Goal: Information Seeking & Learning: Find specific fact

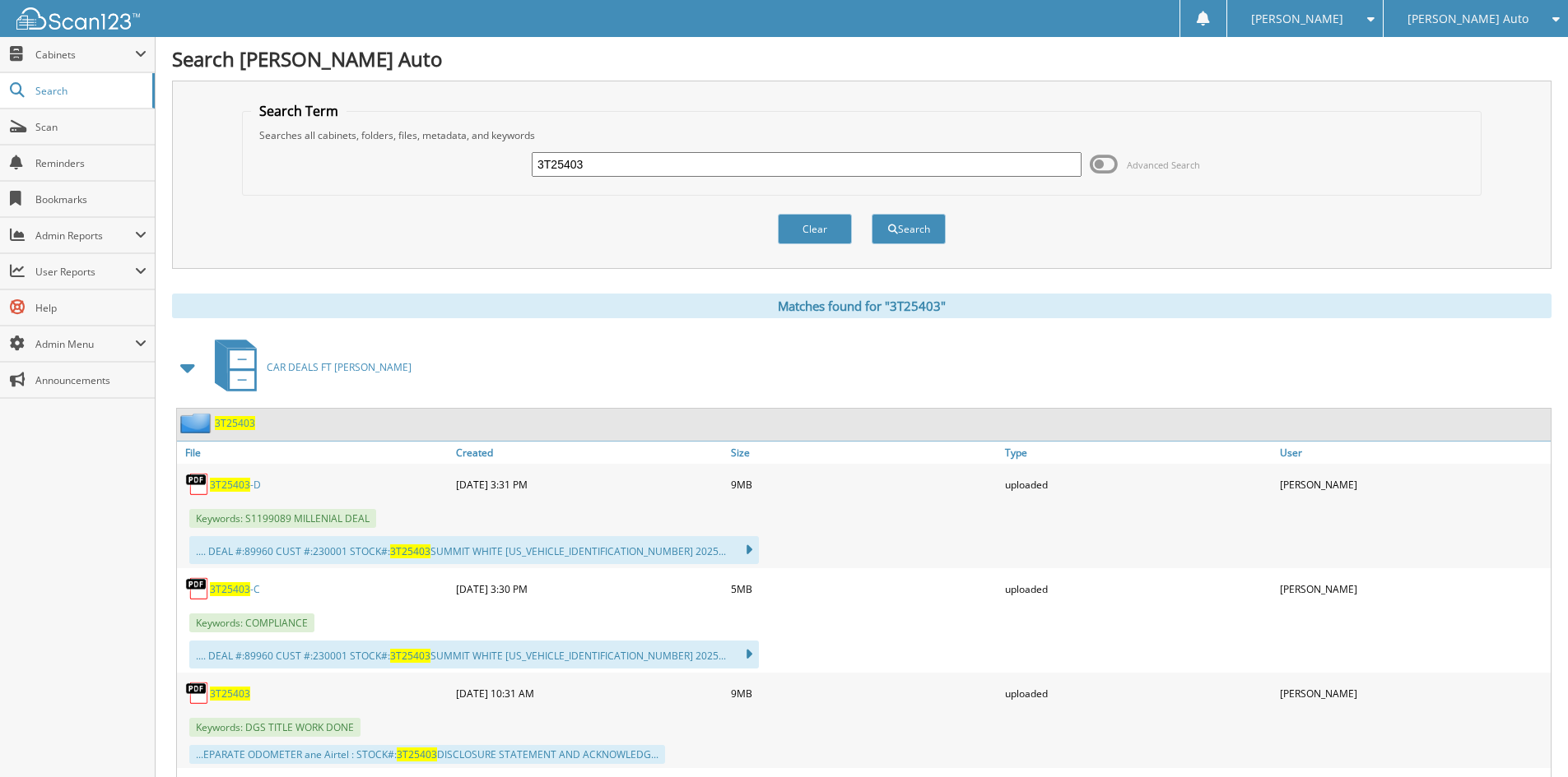
click at [641, 170] on input "3T25403" at bounding box center [807, 164] width 550 height 24
click at [231, 584] on span "3T25403" at bounding box center [230, 589] width 40 height 14
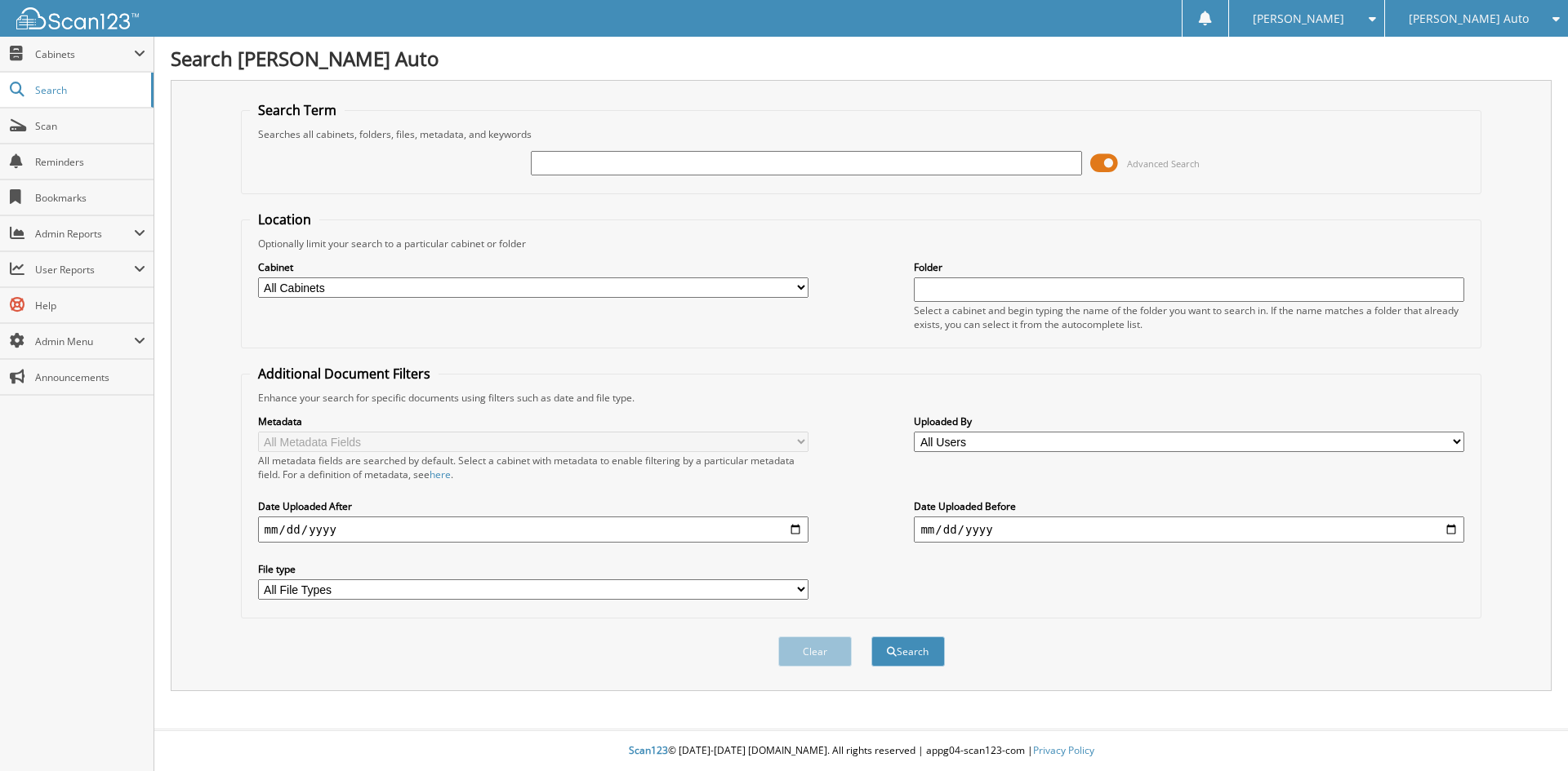
drag, startPoint x: 608, startPoint y: 164, endPoint x: 708, endPoint y: 164, distance: 100.0
click at [608, 164] on input "text" at bounding box center [806, 163] width 551 height 24
paste input "3T25403"
type input "3T25403"
click at [924, 662] on button "Search" at bounding box center [907, 652] width 74 height 30
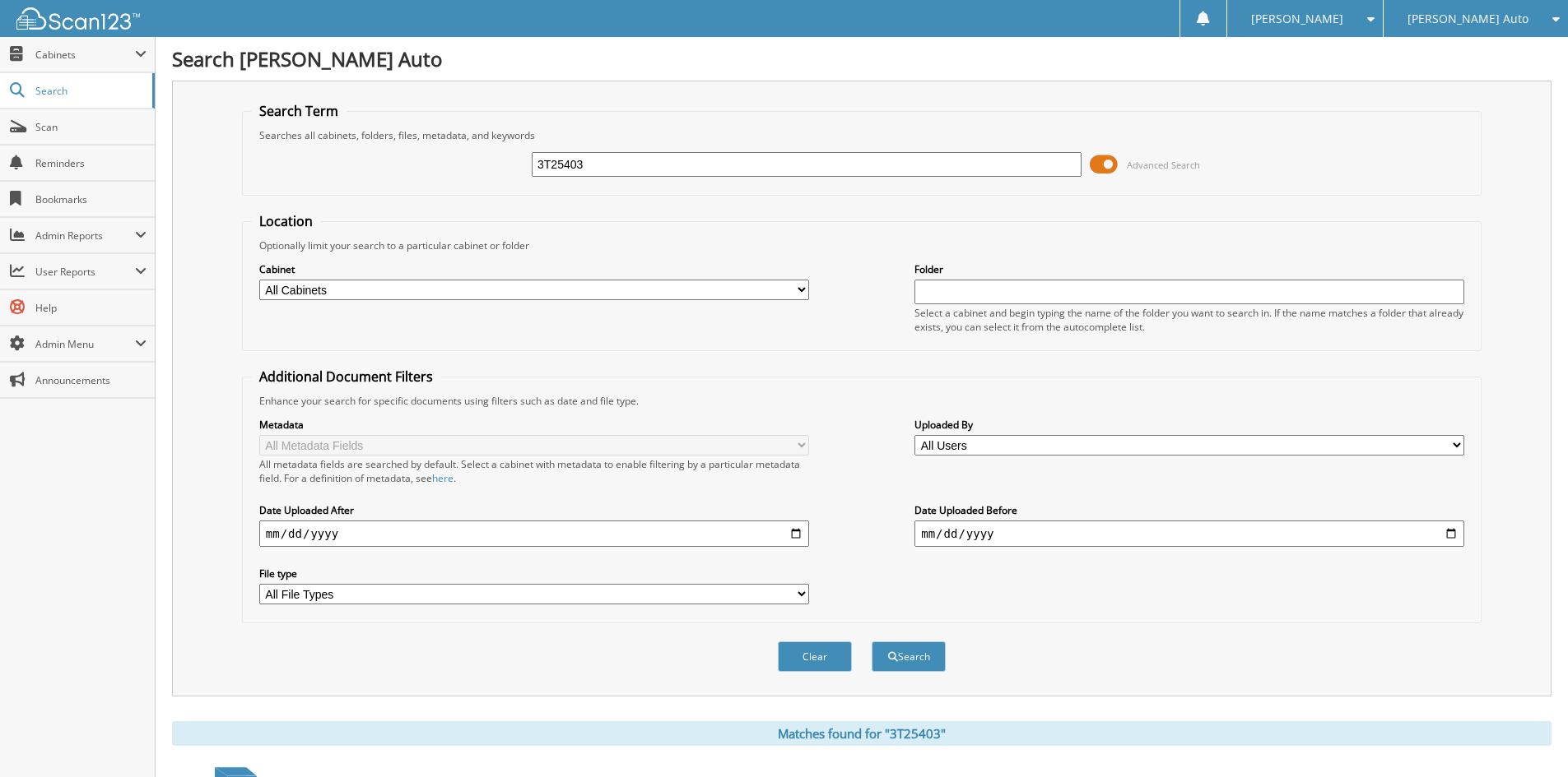
click at [1110, 164] on span at bounding box center [1104, 164] width 28 height 24
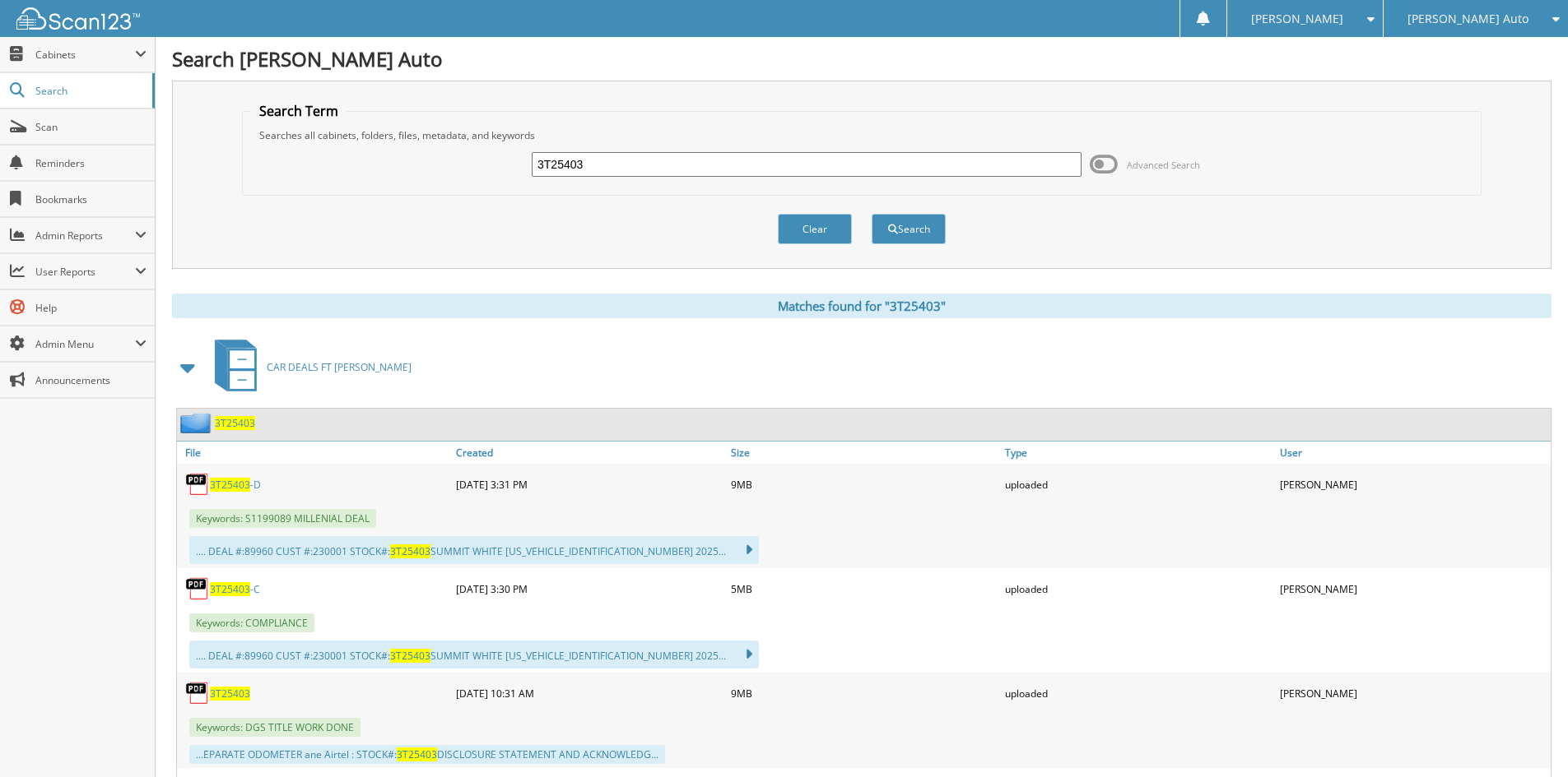
click at [237, 587] on span "3T25403" at bounding box center [230, 589] width 40 height 14
drag, startPoint x: 976, startPoint y: 671, endPoint x: 958, endPoint y: 619, distance: 55.0
click at [976, 671] on div ".... DEAL #:89960 CUST #:230001 STOCK#: 3T25403 SUMMIT WHITE 2GCPACED3S1199089 …" at bounding box center [863, 655] width 1374 height 37
click at [659, 159] on input "3T25403" at bounding box center [807, 164] width 550 height 24
drag, startPoint x: 659, startPoint y: 159, endPoint x: 678, endPoint y: 165, distance: 19.9
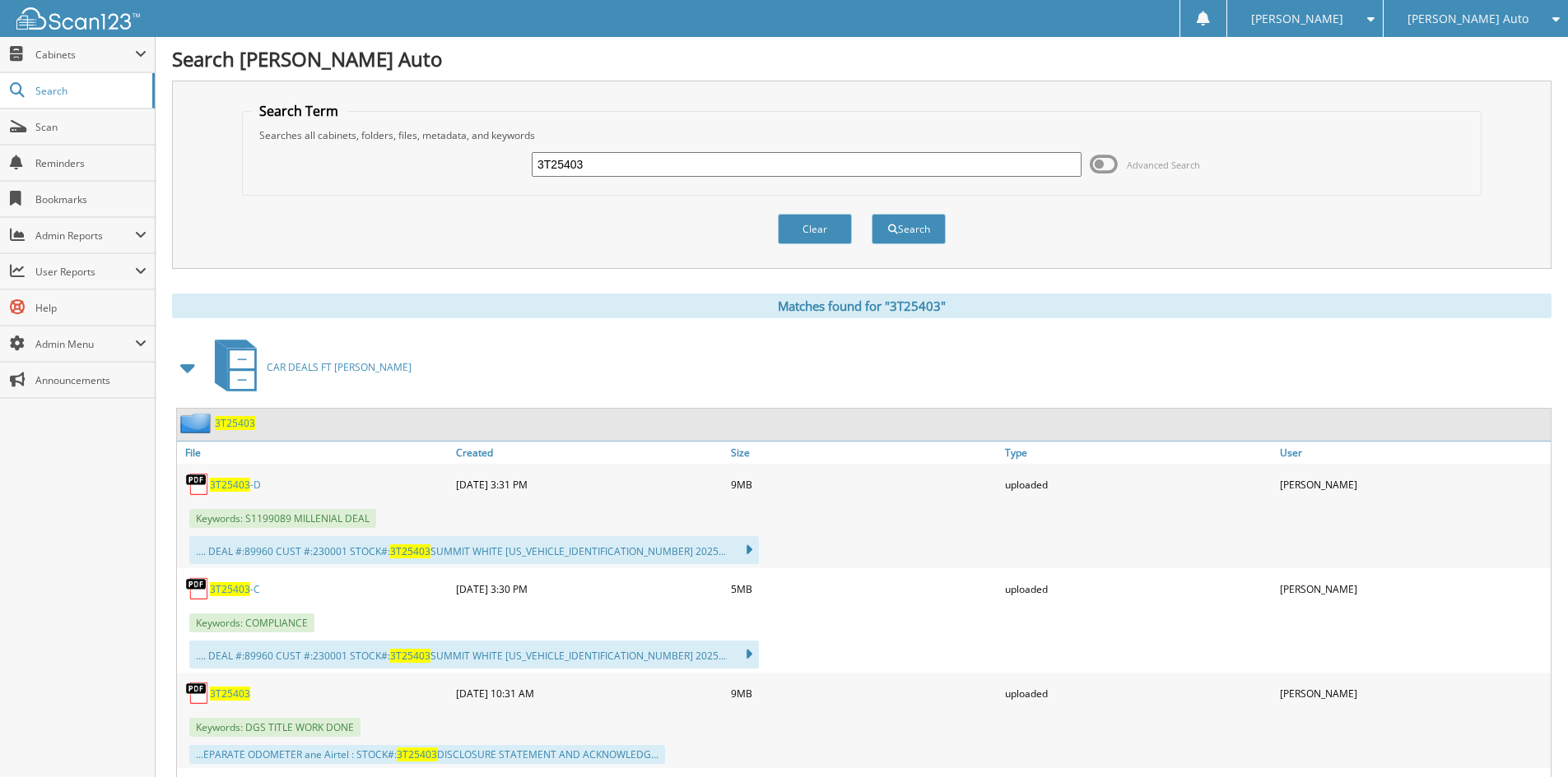
click at [659, 159] on input "3T25403" at bounding box center [807, 164] width 550 height 24
paste input "628"
type input "3T25628"
click at [896, 227] on span "submit" at bounding box center [893, 229] width 10 height 10
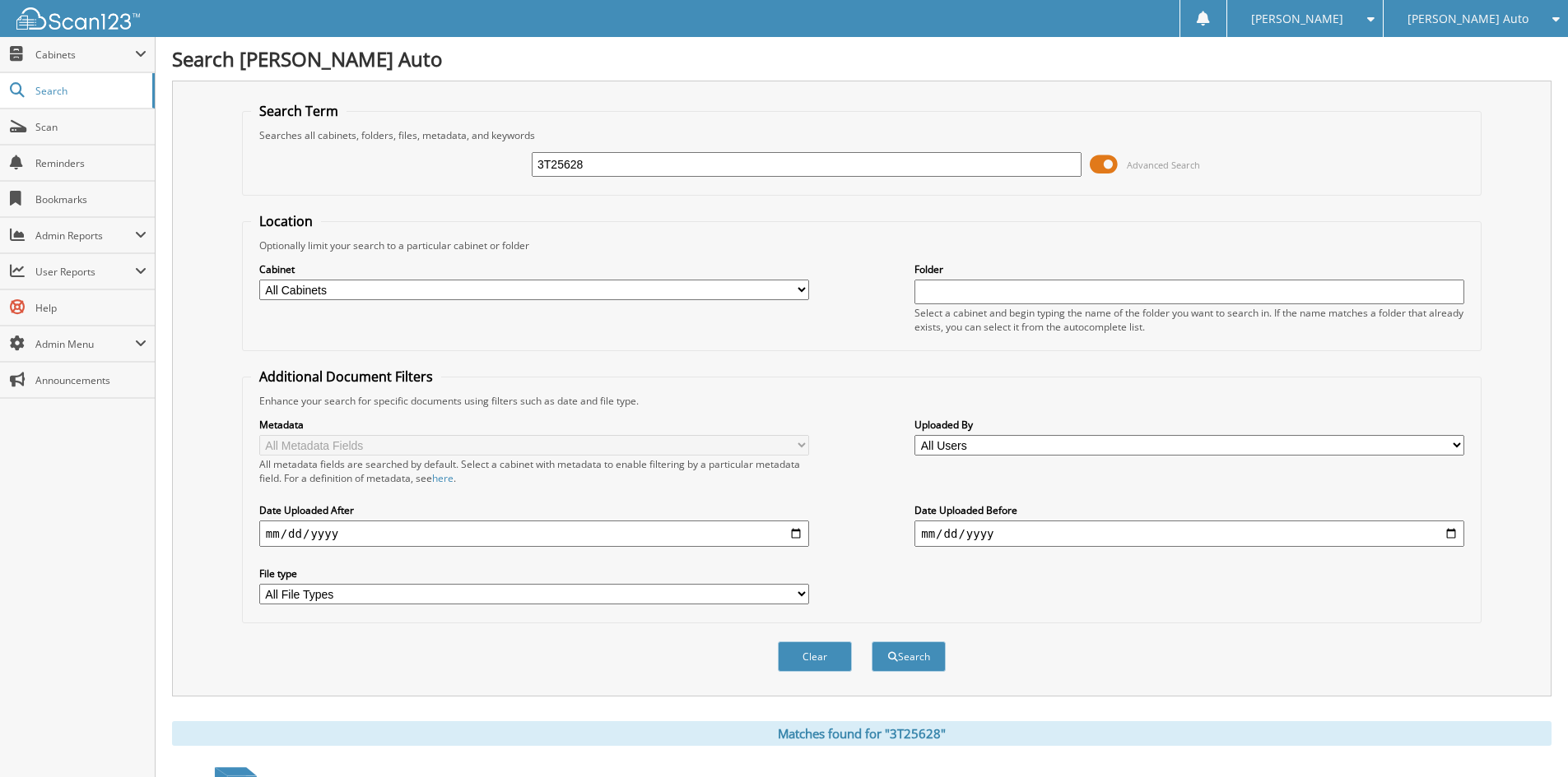
click at [1099, 164] on span at bounding box center [1104, 164] width 28 height 24
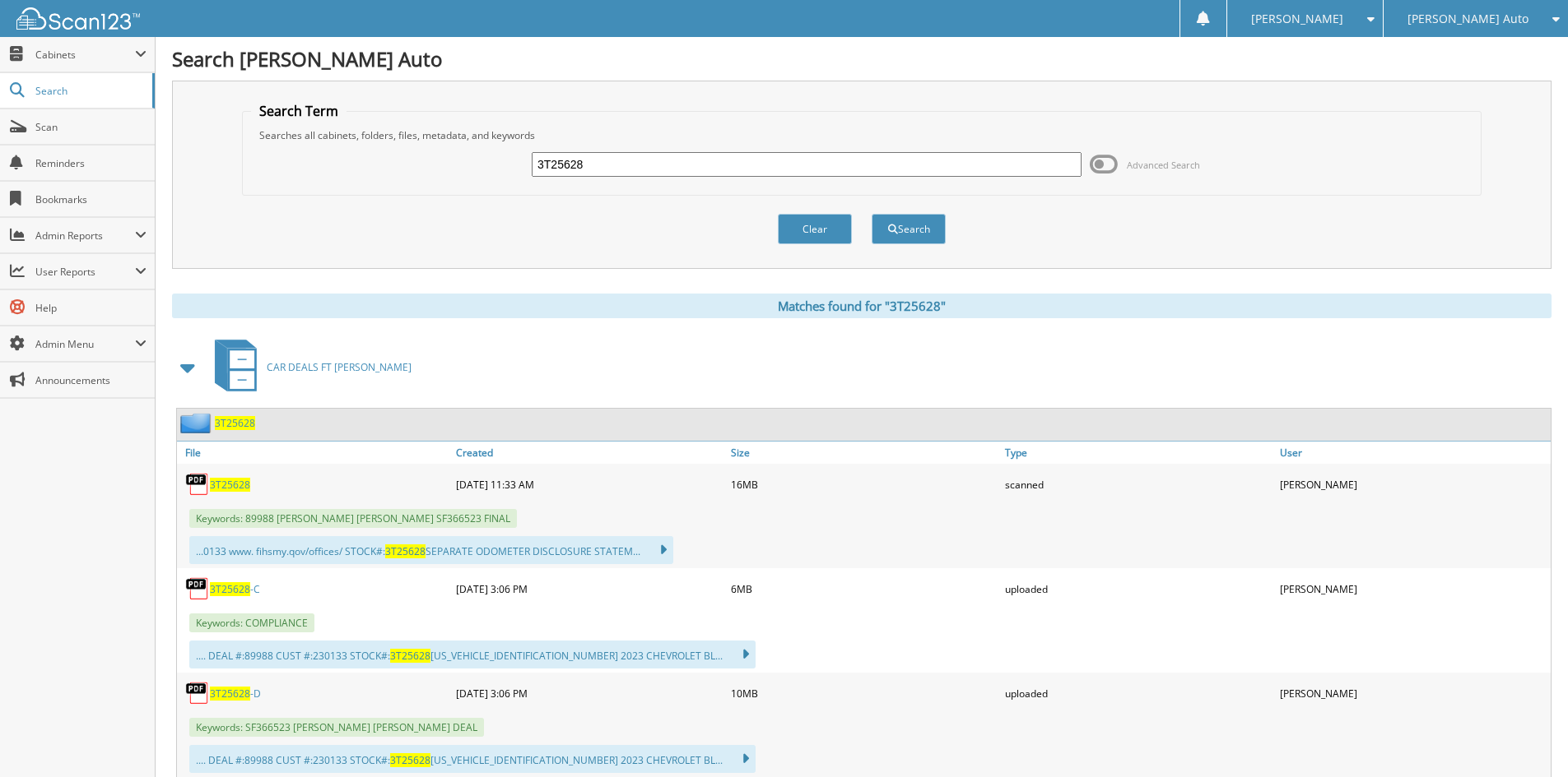
click at [230, 590] on span "3T25628" at bounding box center [230, 589] width 40 height 14
click at [749, 64] on h1 "Search [PERSON_NAME] Auto" at bounding box center [861, 58] width 1379 height 27
click at [678, 172] on input "3T25628" at bounding box center [807, 164] width 550 height 24
paste input "12"
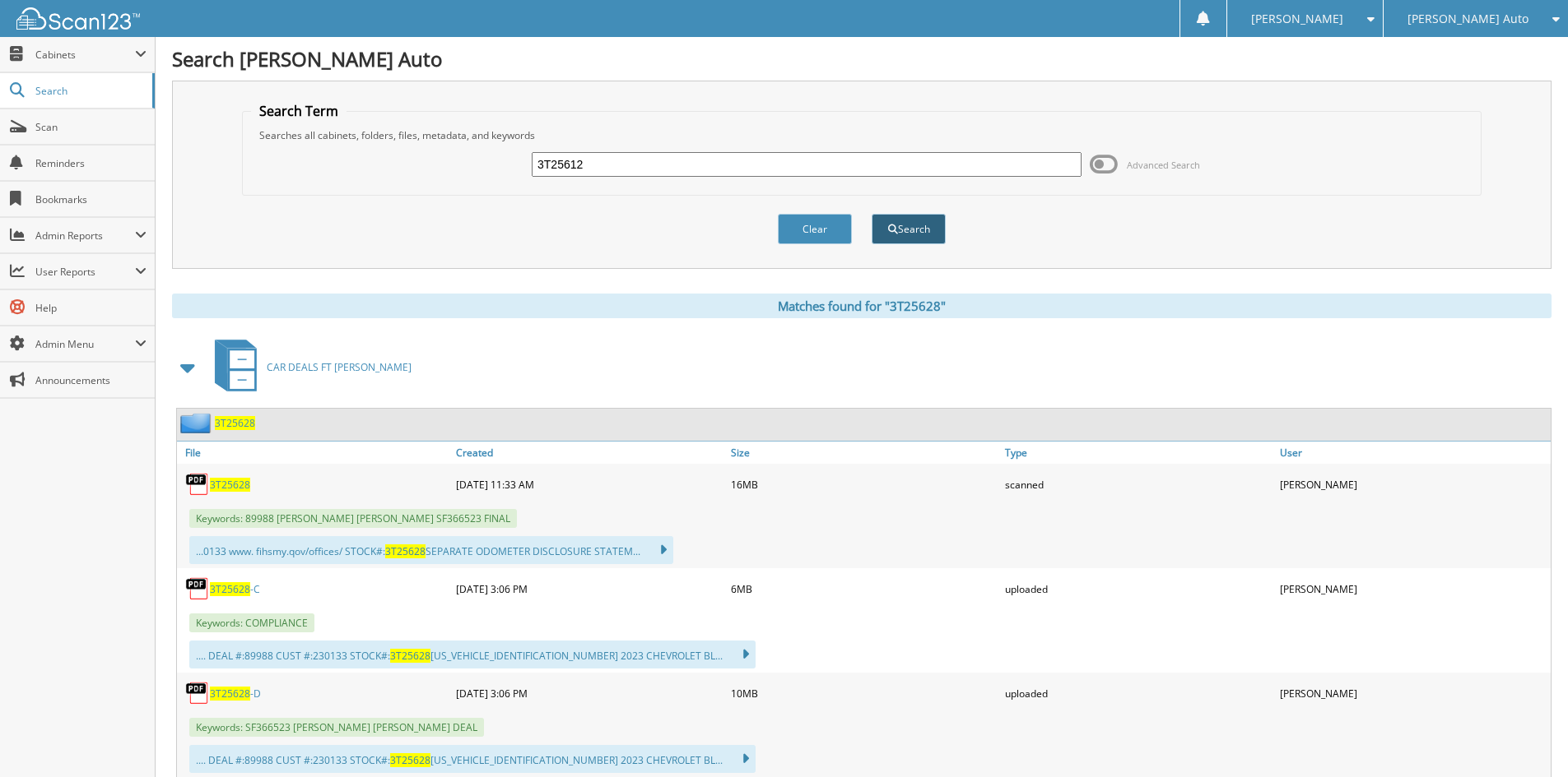
type input "3T25612"
click at [897, 223] on button "Search" at bounding box center [908, 229] width 74 height 30
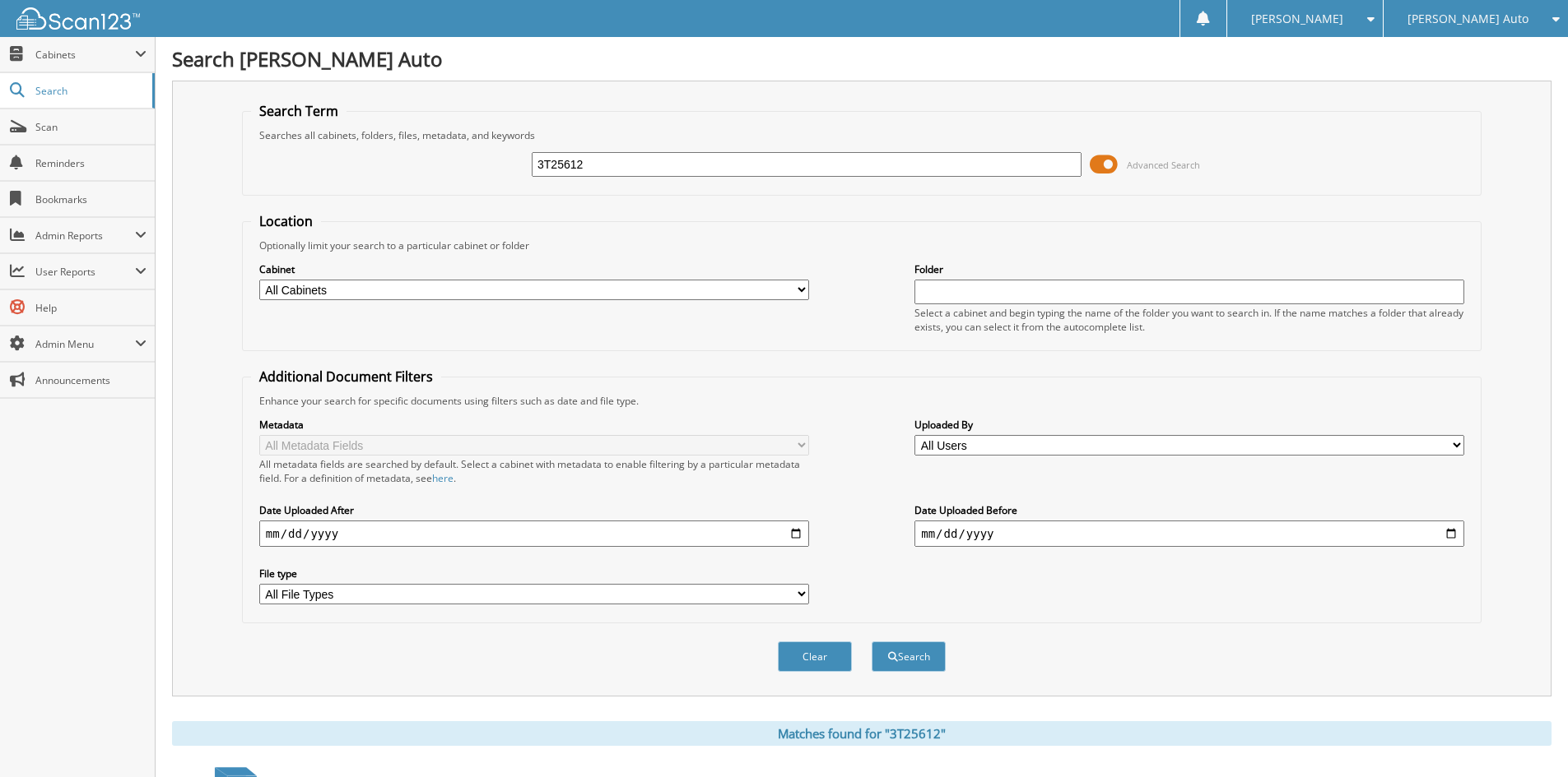
click at [1106, 159] on span at bounding box center [1104, 164] width 28 height 24
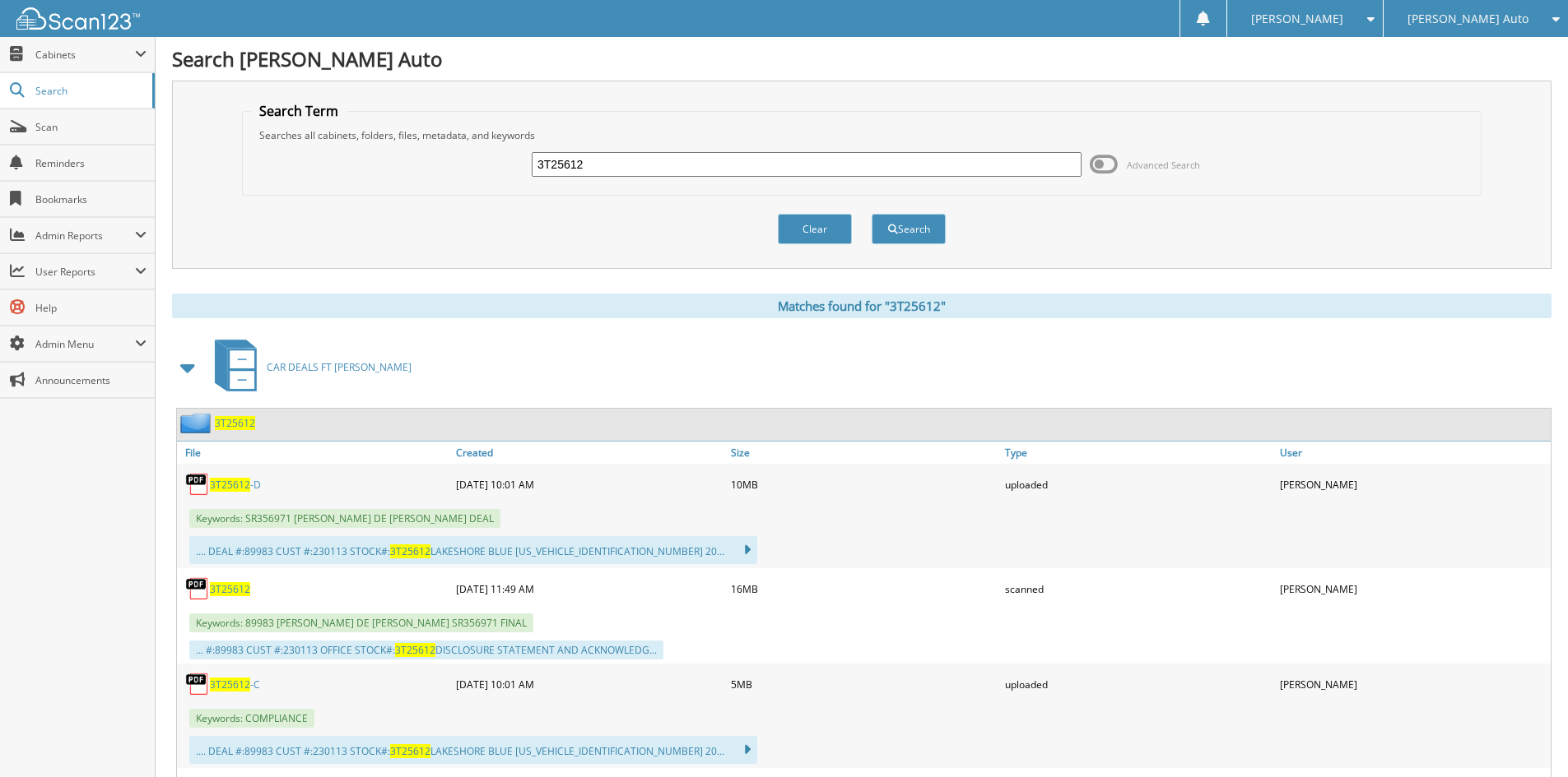
click at [233, 688] on span "3T25612" at bounding box center [230, 684] width 40 height 14
click at [717, 55] on h1 "Search [PERSON_NAME] Auto" at bounding box center [861, 58] width 1379 height 27
click at [690, 166] on input "3T25612" at bounding box center [807, 164] width 550 height 24
paste input "30"
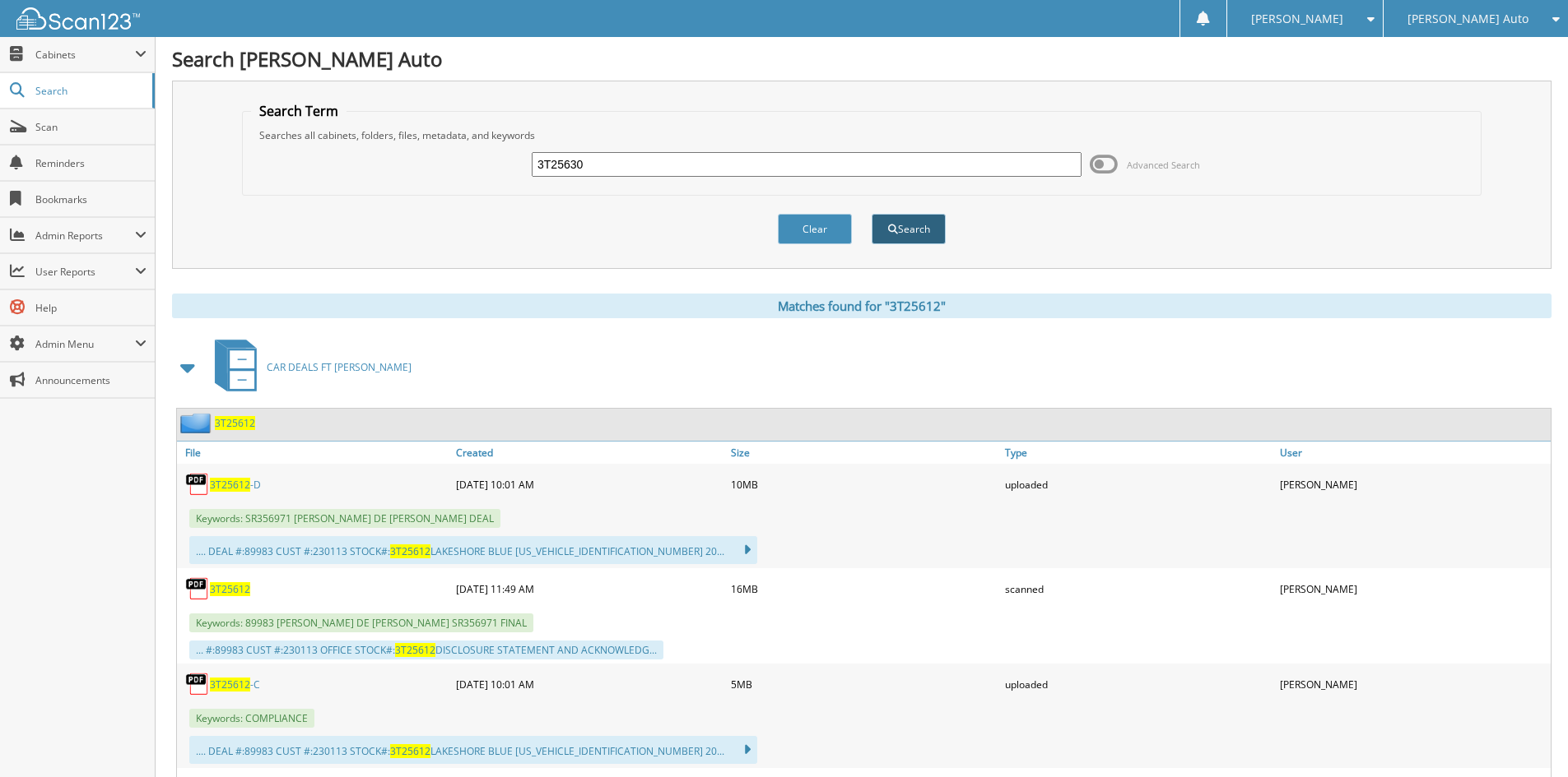
type input "3T25630"
click at [898, 232] on button "Search" at bounding box center [908, 229] width 74 height 30
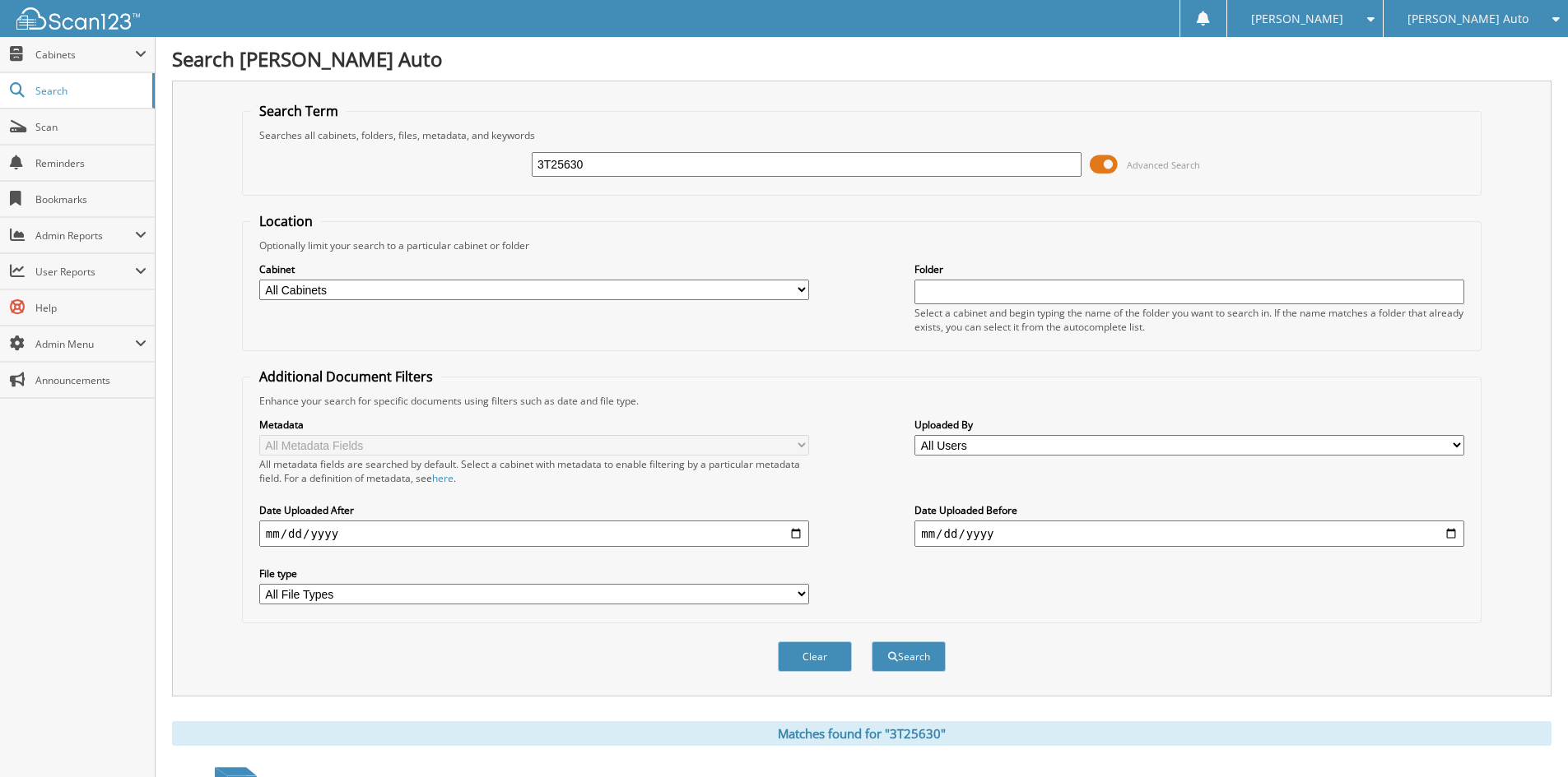
click at [1092, 168] on span at bounding box center [1104, 164] width 28 height 24
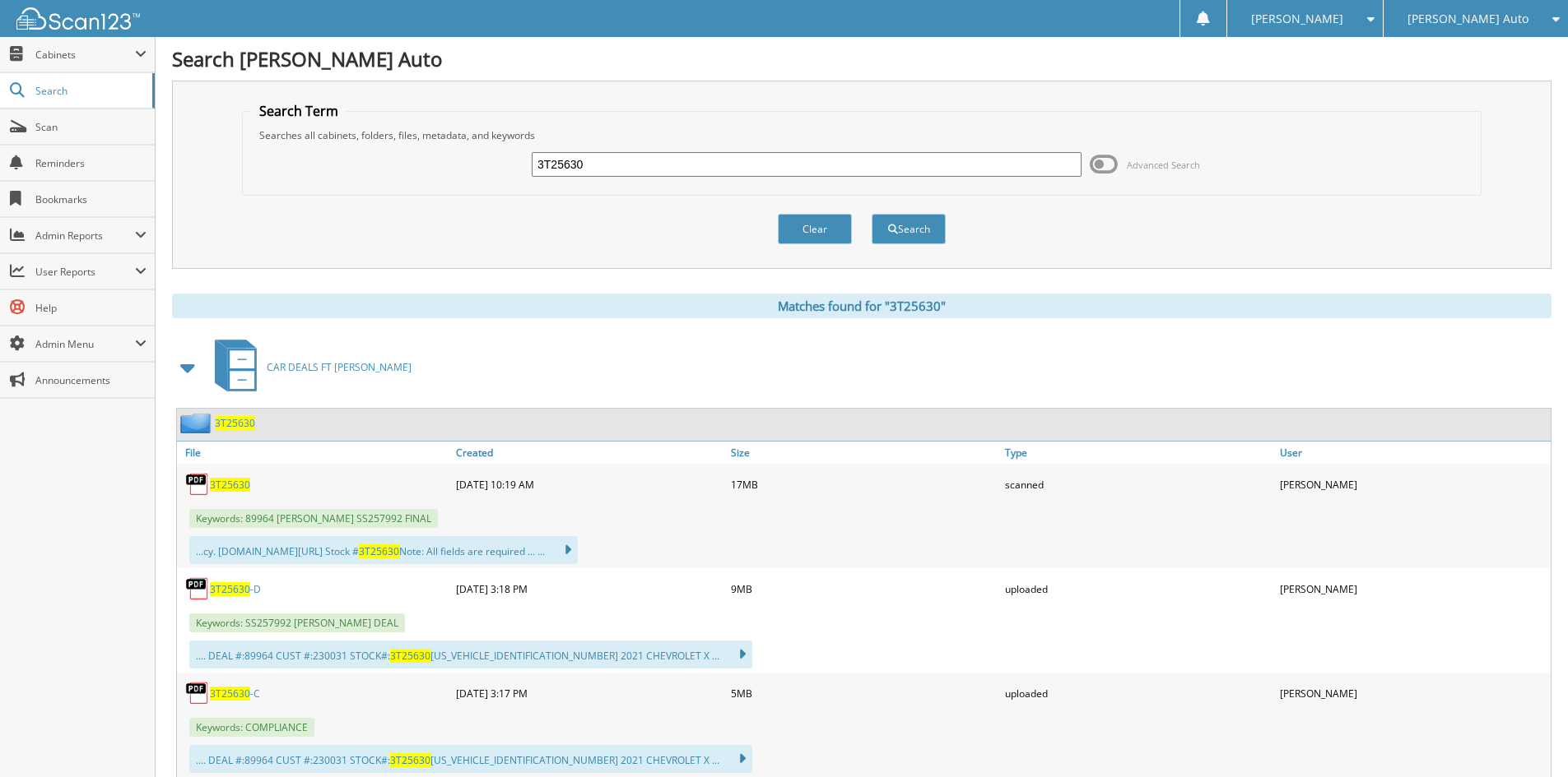
click at [248, 697] on span "3T25630" at bounding box center [230, 693] width 40 height 14
click at [717, 65] on h1 "Search [PERSON_NAME] Auto" at bounding box center [861, 58] width 1379 height 27
click at [699, 163] on input "3T25630" at bounding box center [807, 164] width 550 height 24
drag, startPoint x: 699, startPoint y: 163, endPoint x: 833, endPoint y: 194, distance: 137.5
click at [699, 164] on input "3T25630" at bounding box center [807, 164] width 550 height 24
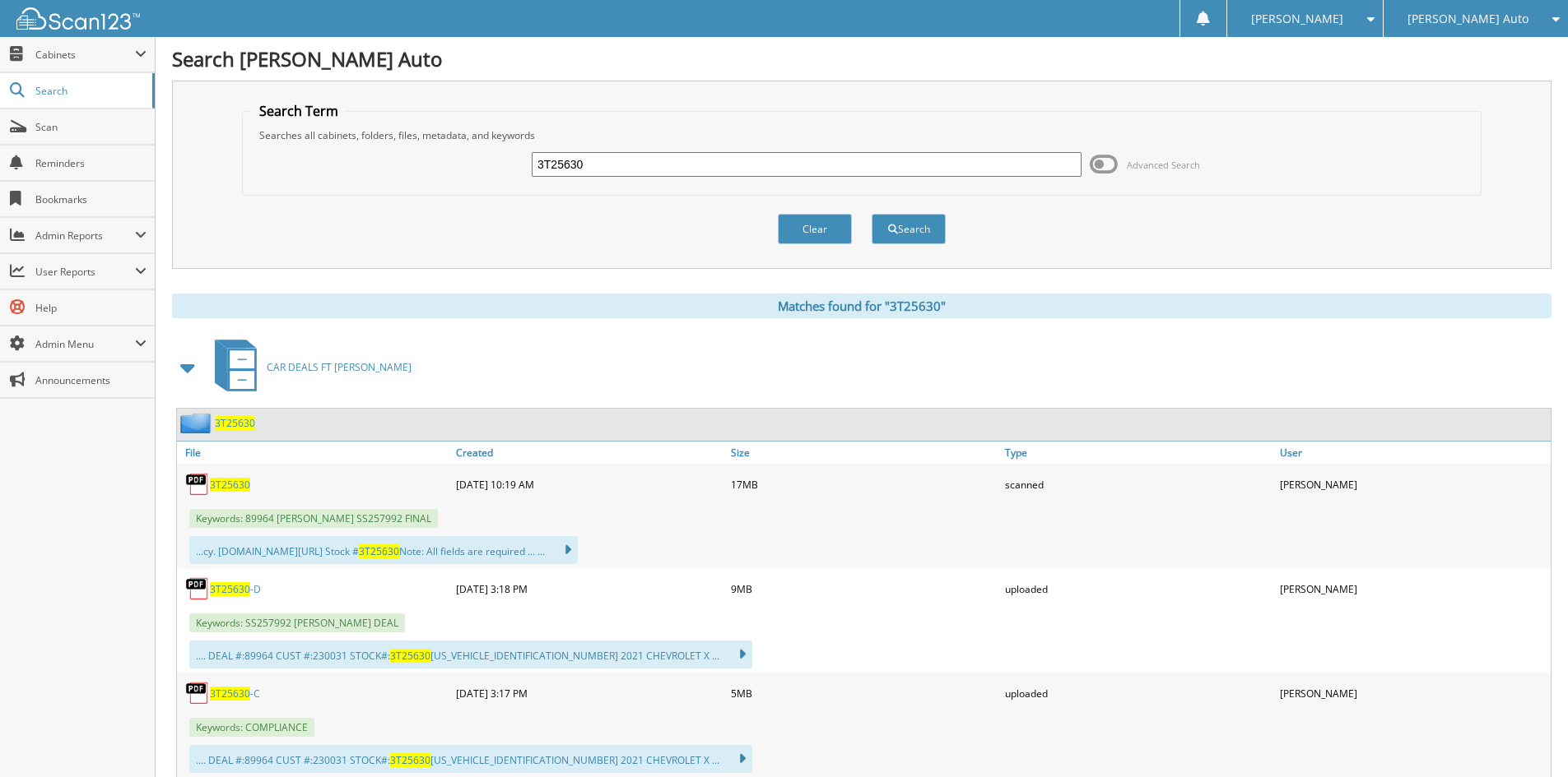
paste input "489"
type input "3T25489"
click at [896, 222] on button "Search" at bounding box center [908, 229] width 74 height 30
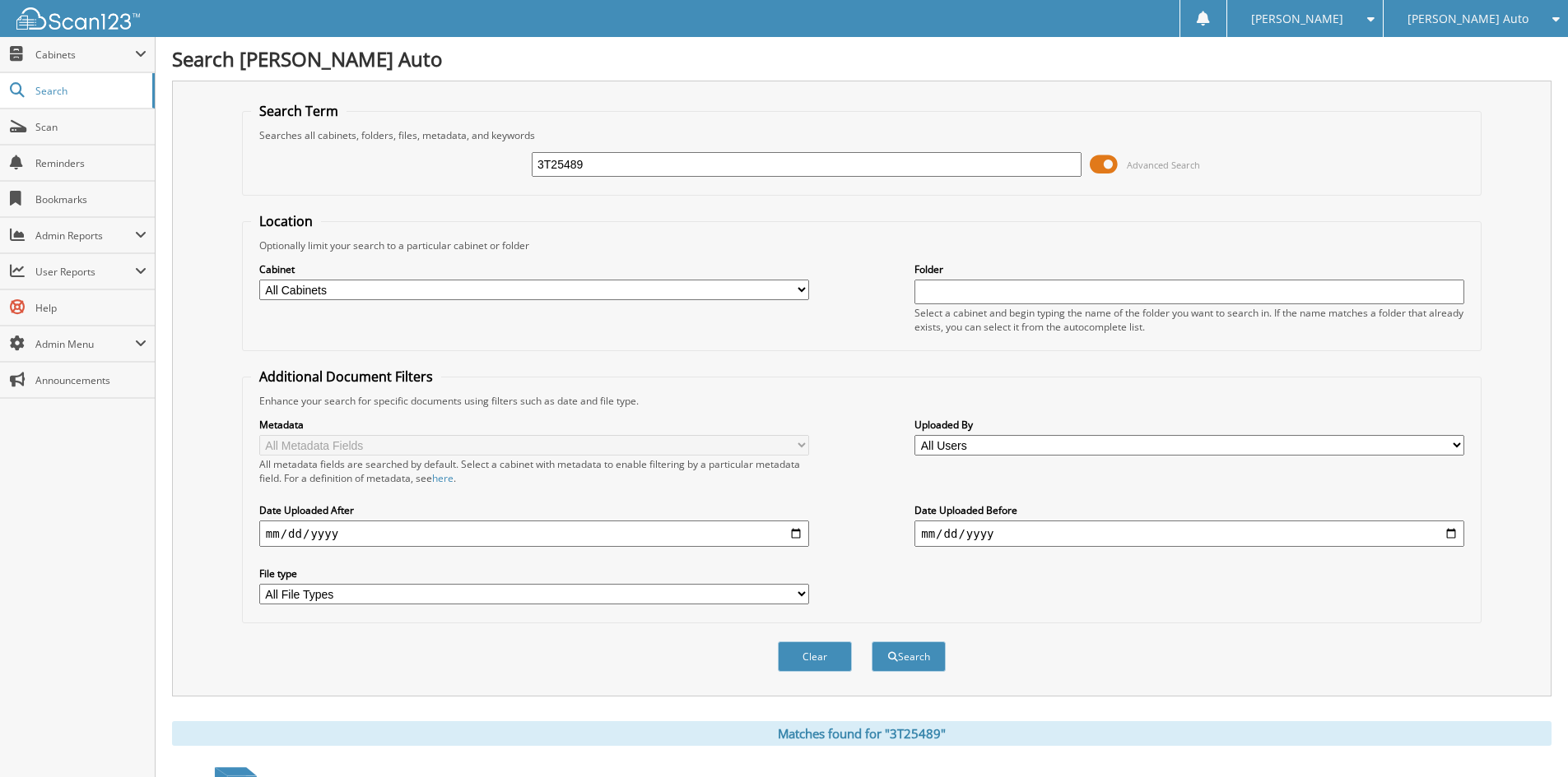
click at [1111, 167] on span at bounding box center [1104, 164] width 28 height 24
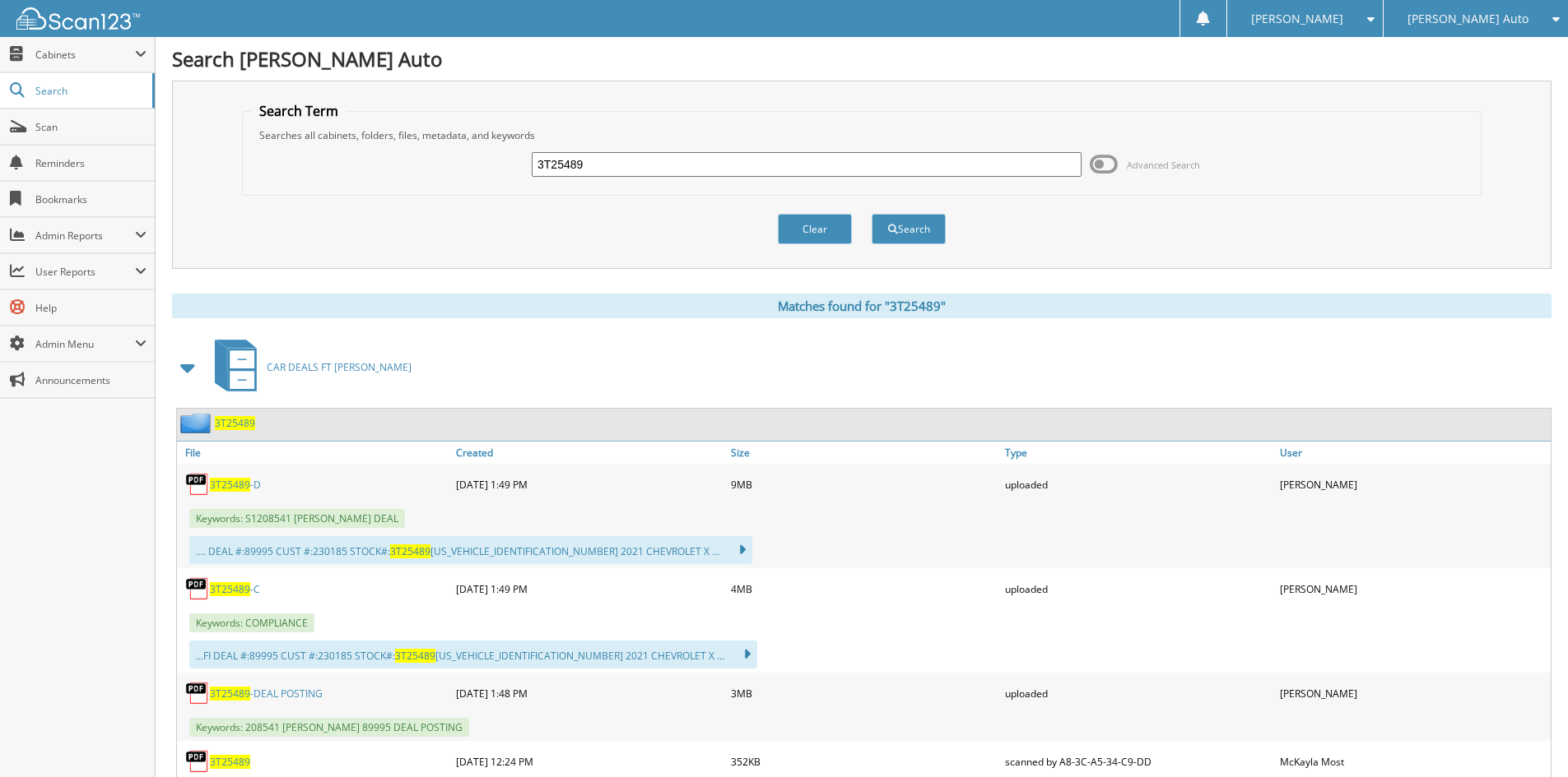
click at [236, 590] on span "3T25489" at bounding box center [230, 589] width 40 height 14
click at [717, 53] on h1 "Search [PERSON_NAME] Auto" at bounding box center [861, 58] width 1379 height 27
click at [710, 164] on input "3T25489" at bounding box center [807, 164] width 550 height 24
drag, startPoint x: 710, startPoint y: 164, endPoint x: 786, endPoint y: 189, distance: 80.0
click at [712, 164] on input "3T25489" at bounding box center [807, 164] width 550 height 24
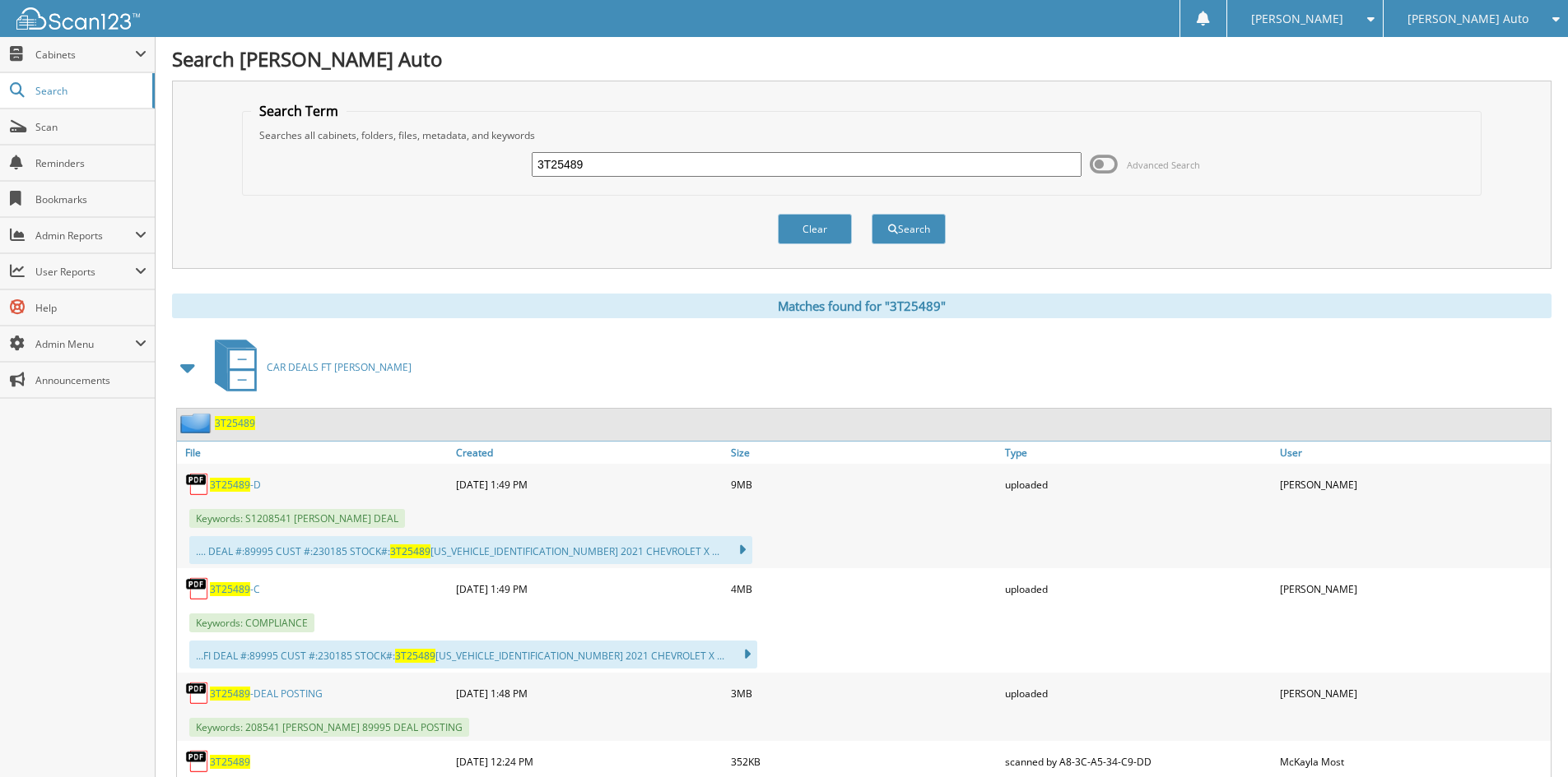
paste input "6TL25046"
type input "6TL25046"
click at [894, 233] on span "submit" at bounding box center [893, 229] width 10 height 10
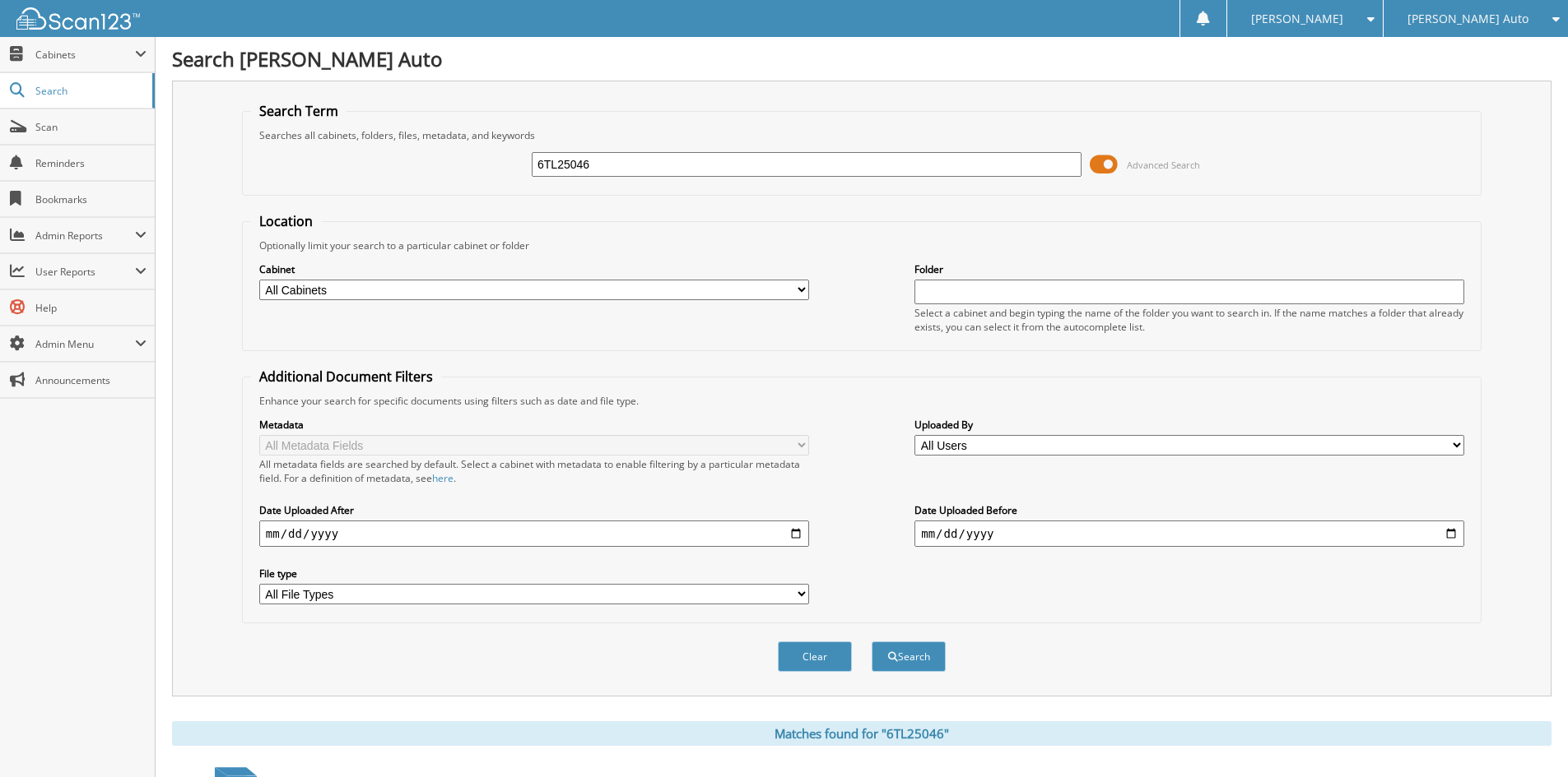
click at [1105, 167] on span at bounding box center [1104, 164] width 28 height 24
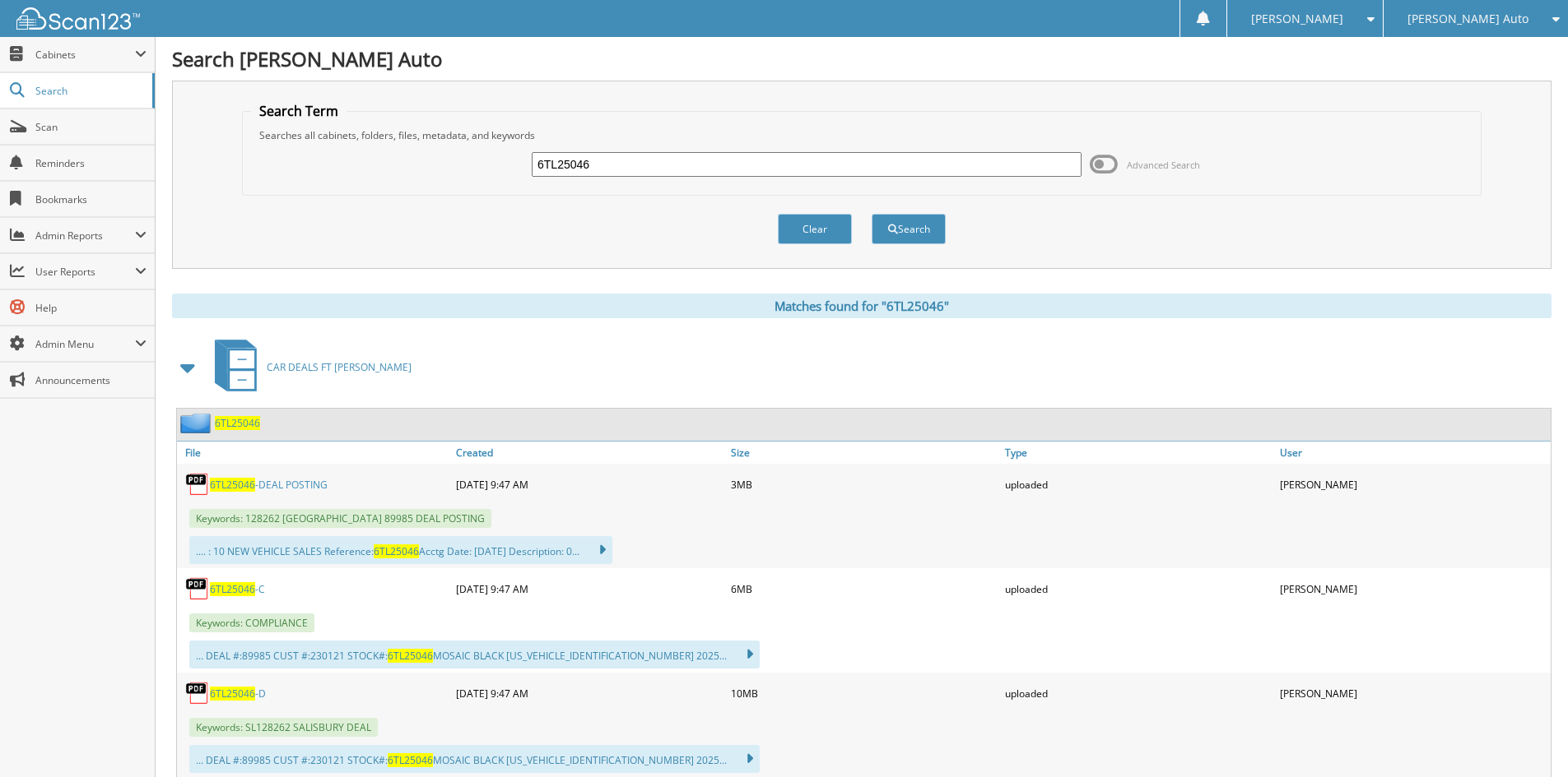
click at [227, 584] on span "6TL25046" at bounding box center [233, 589] width 45 height 14
